Goal: Information Seeking & Learning: Learn about a topic

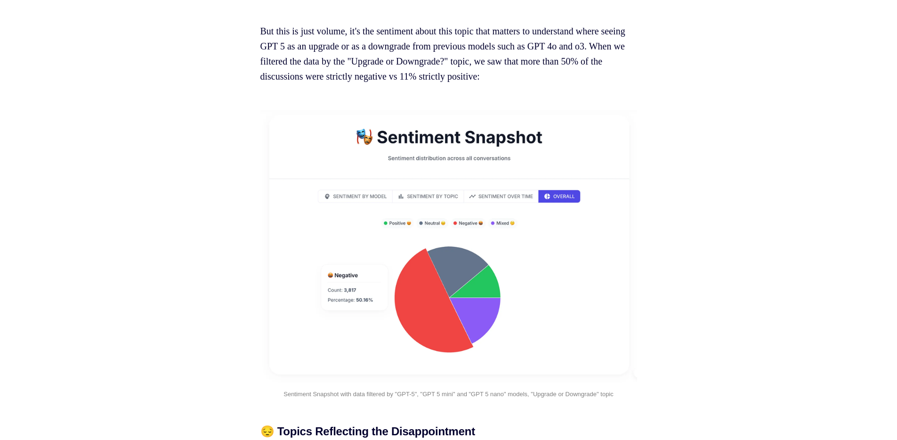
scroll to position [1468, 0]
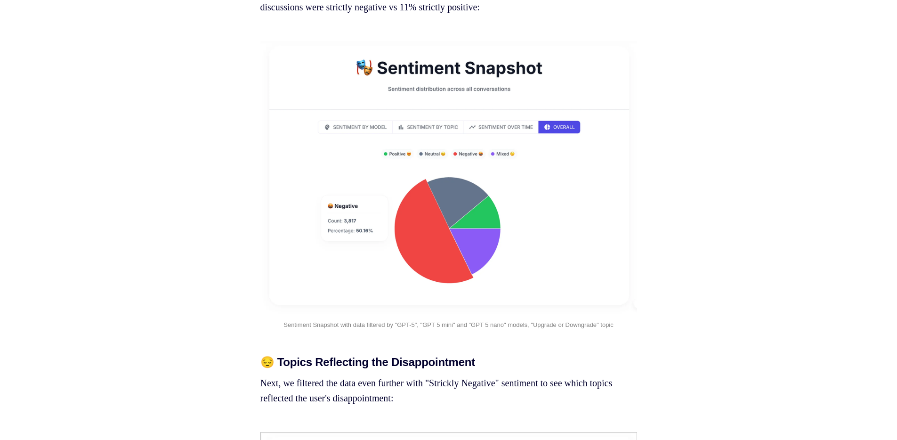
click at [515, 137] on img at bounding box center [448, 177] width 377 height 272
click at [494, 143] on img at bounding box center [448, 177] width 377 height 272
click at [491, 142] on img at bounding box center [448, 177] width 377 height 272
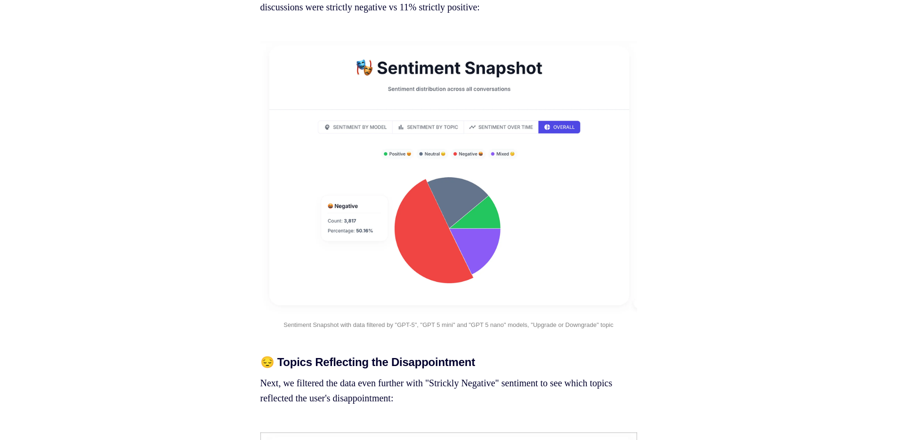
click at [410, 142] on img at bounding box center [448, 177] width 377 height 272
click at [359, 140] on img at bounding box center [448, 177] width 377 height 272
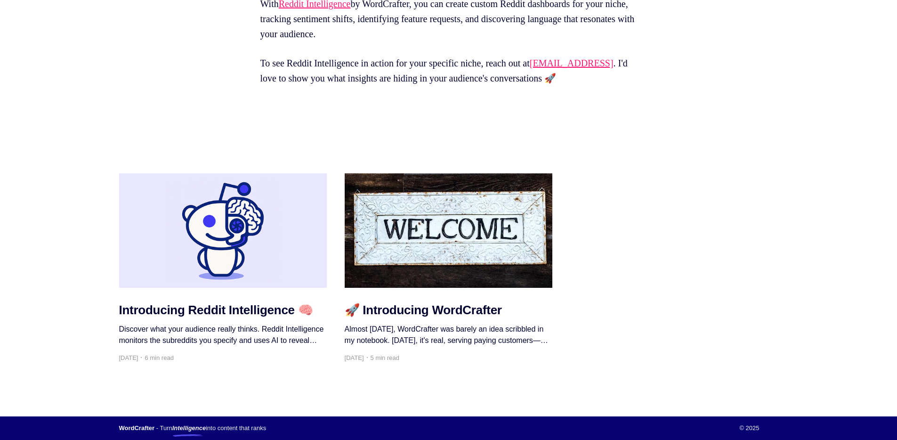
scroll to position [14188, 0]
